Goal: Go to known website: Access a specific website the user already knows

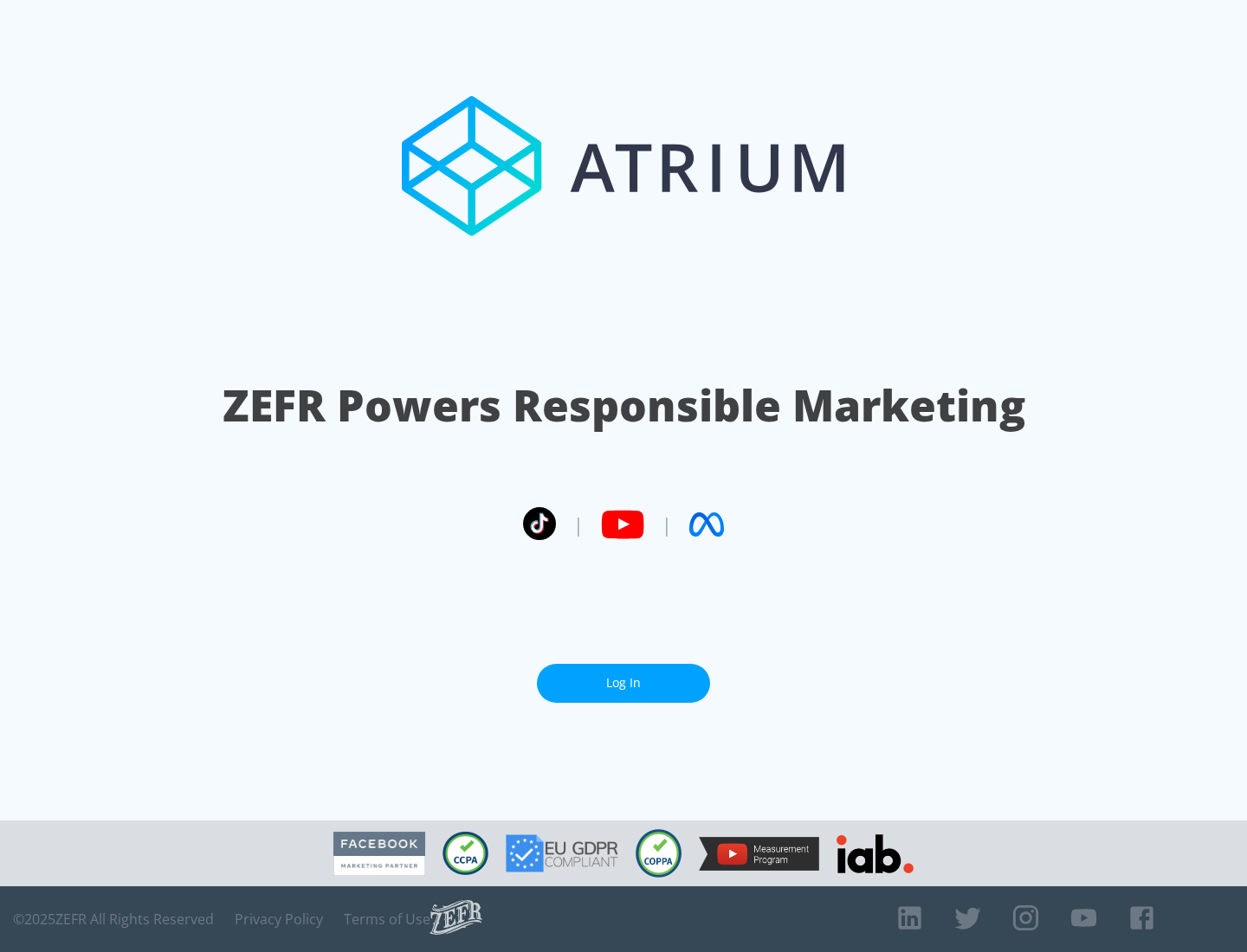
click at [624, 676] on link "Log In" at bounding box center [624, 684] width 174 height 39
